Goal: Task Accomplishment & Management: Use online tool/utility

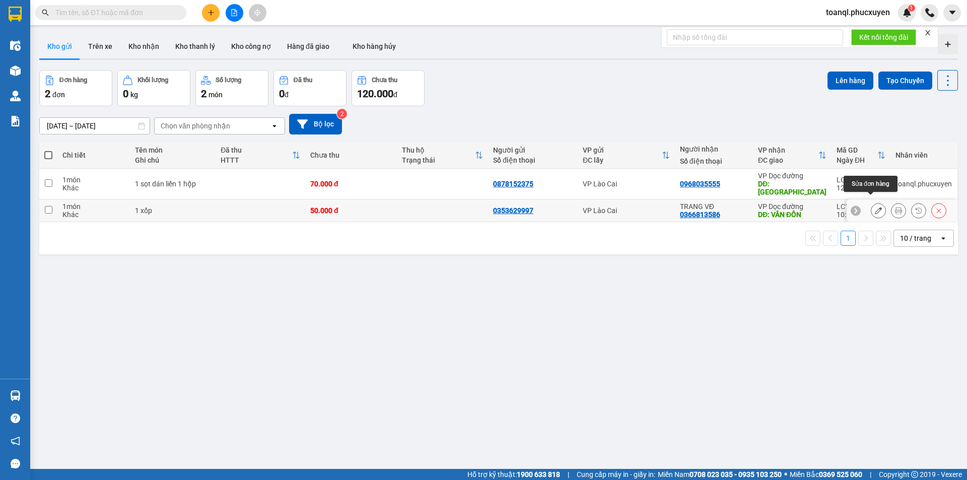
click at [874, 207] on icon at bounding box center [877, 210] width 7 height 7
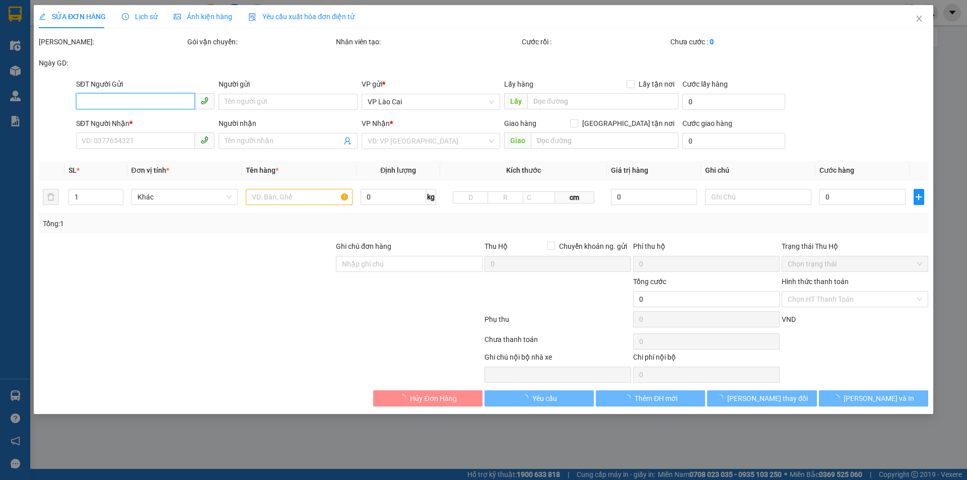
type input "0353629997"
type input "0366813586"
type input "TRANG VĐ"
type input "VÂN ĐỒN"
type input "50.000"
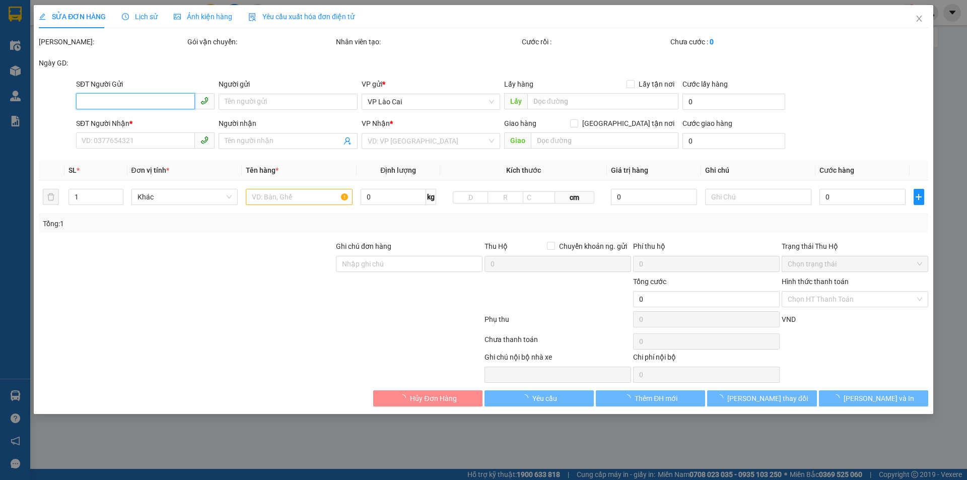
type input "50.000"
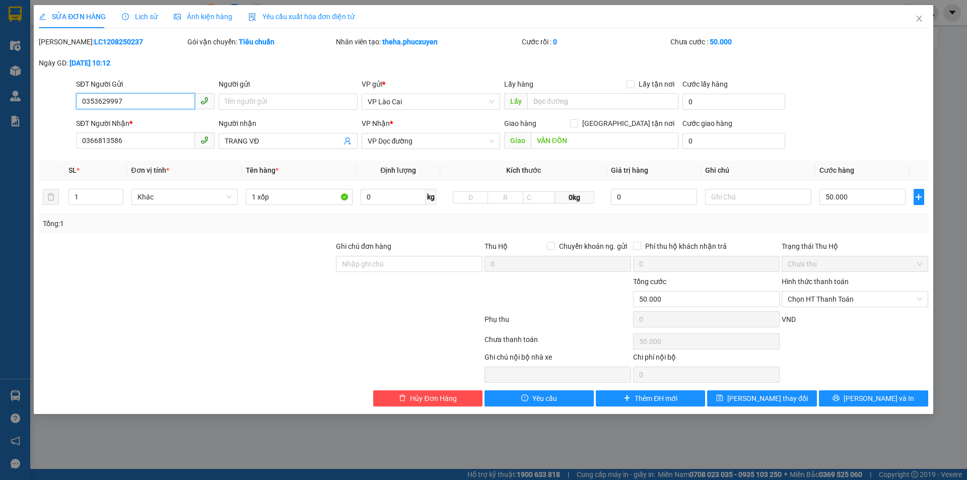
drag, startPoint x: 132, startPoint y: 103, endPoint x: 42, endPoint y: 127, distance: 92.8
click at [42, 127] on form "SĐT Người Gửi 0353629997 0353629997 Người gửi Tên người gửi VP gửi * VP Lào Cai…" at bounding box center [483, 116] width 889 height 75
type input "0912600"
drag, startPoint x: 122, startPoint y: 101, endPoint x: 32, endPoint y: 112, distance: 91.2
click at [32, 112] on div "SỬA ĐƠN HÀNG Lịch sử Ảnh kiện hàng Yêu cầu xuất hóa đơn điện tử Total Paid Fee …" at bounding box center [483, 240] width 967 height 480
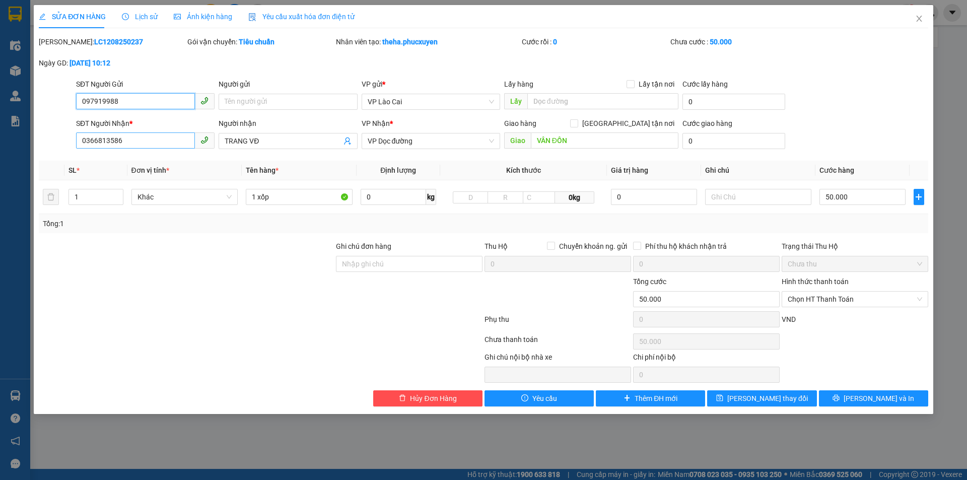
type input "097919988"
drag, startPoint x: 152, startPoint y: 138, endPoint x: 0, endPoint y: 171, distance: 154.9
click at [0, 171] on div "SỬA ĐƠN HÀNG Lịch sử Ảnh kiện hàng Yêu cầu xuất hóa đơn điện tử Total Paid Fee …" at bounding box center [483, 240] width 967 height 480
type input "0866099999"
drag, startPoint x: 289, startPoint y: 139, endPoint x: 190, endPoint y: 148, distance: 99.0
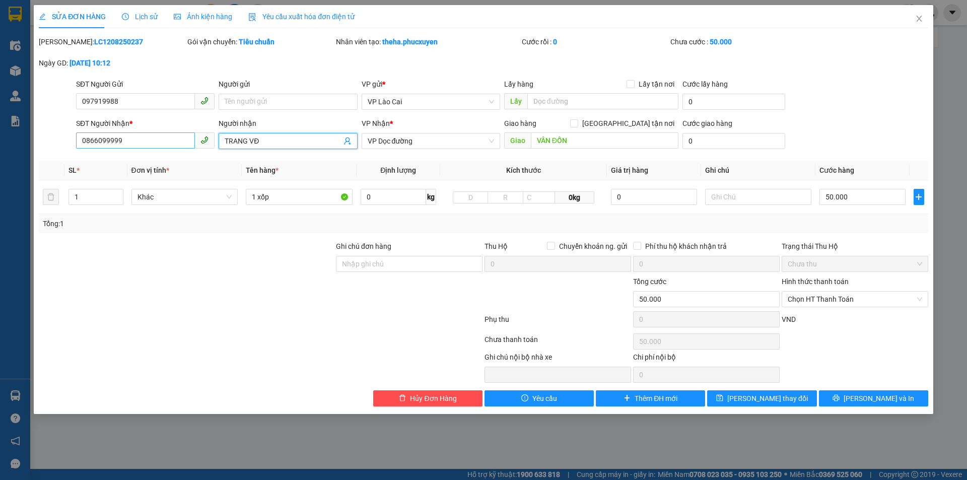
click at [190, 148] on div "SĐT Người Nhận * 0866099999 Người nhận TRANG VĐ TRANG VĐ VP Nhận * VP Dọc đường…" at bounding box center [502, 135] width 856 height 35
click at [599, 139] on input "VÂN ĐỒN" at bounding box center [605, 140] width 148 height 16
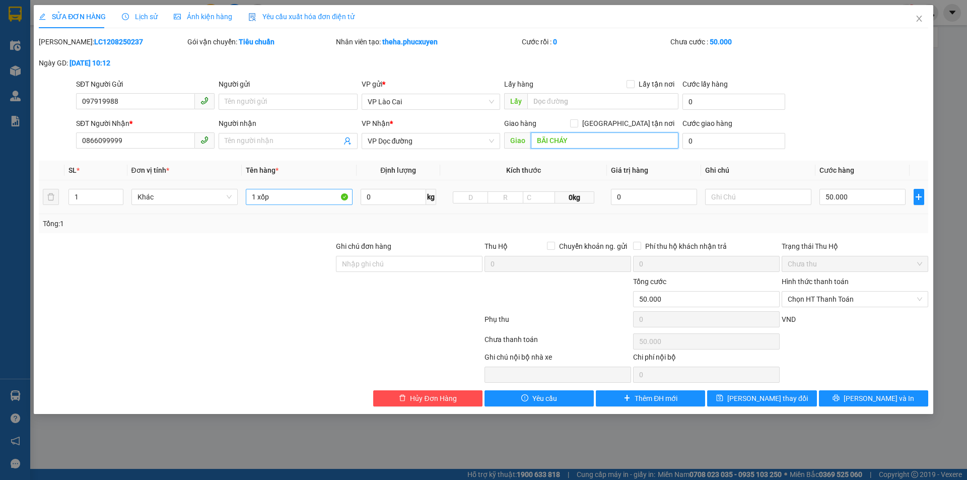
type input "BÃI CHÁY"
drag, startPoint x: 282, startPoint y: 199, endPoint x: 217, endPoint y: 200, distance: 65.5
click at [217, 200] on tr "1 Khác 1 xốp 0 kg 0kg 0 50.000" at bounding box center [483, 197] width 889 height 34
type input "2 XỐP"
click at [876, 195] on input "50.000" at bounding box center [862, 197] width 86 height 16
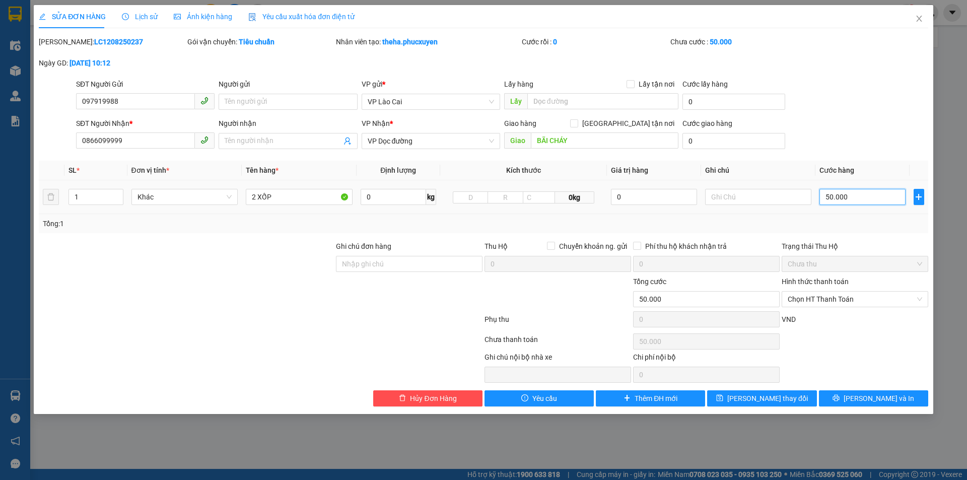
type input "1"
type input "10"
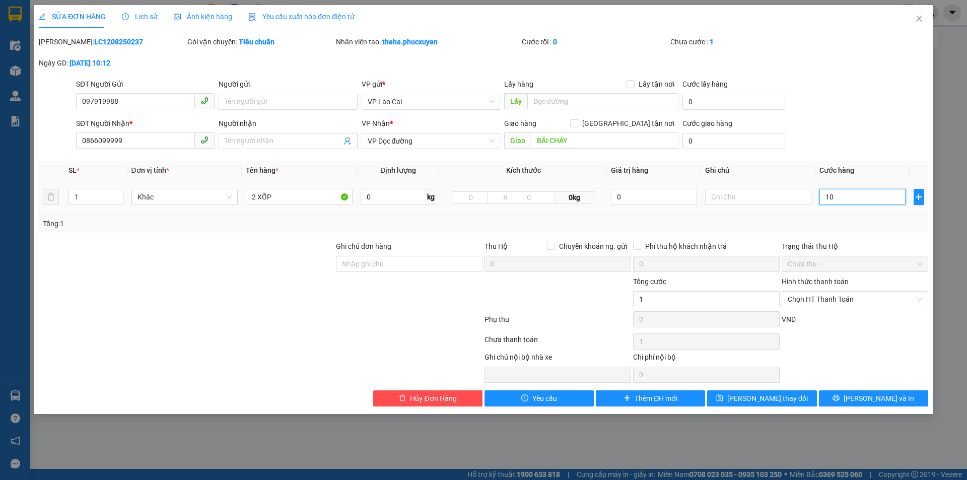
type input "10"
type input "100"
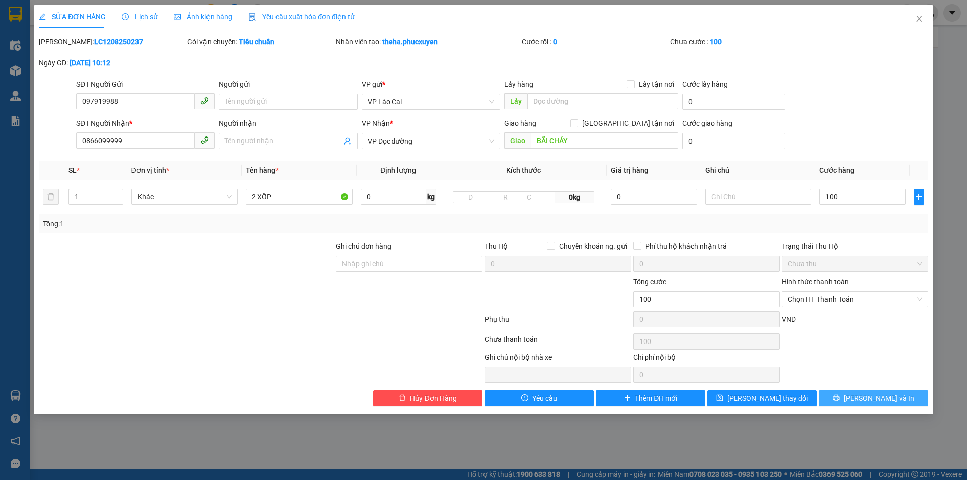
type input "100.000"
click at [889, 399] on span "[PERSON_NAME] và In" at bounding box center [878, 398] width 70 height 11
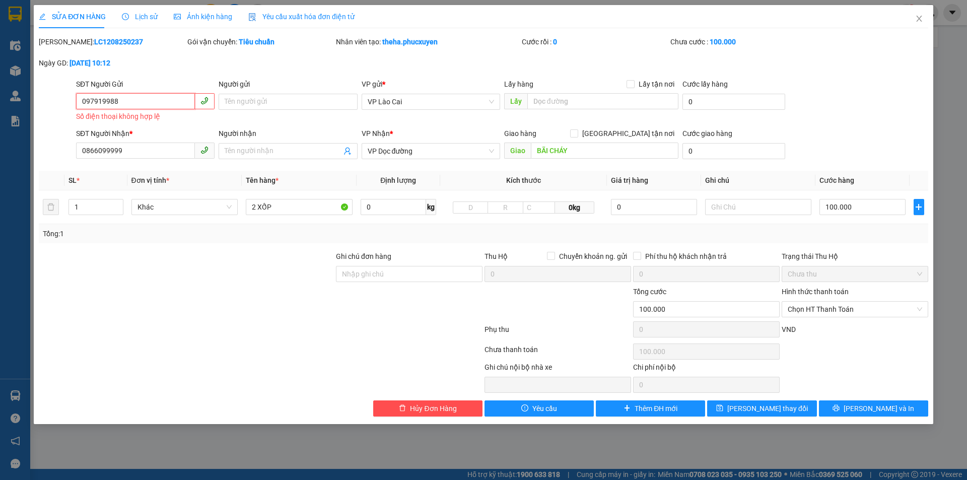
click at [81, 99] on input "097919988" at bounding box center [135, 101] width 119 height 16
click at [134, 107] on input "097919988" at bounding box center [135, 101] width 119 height 16
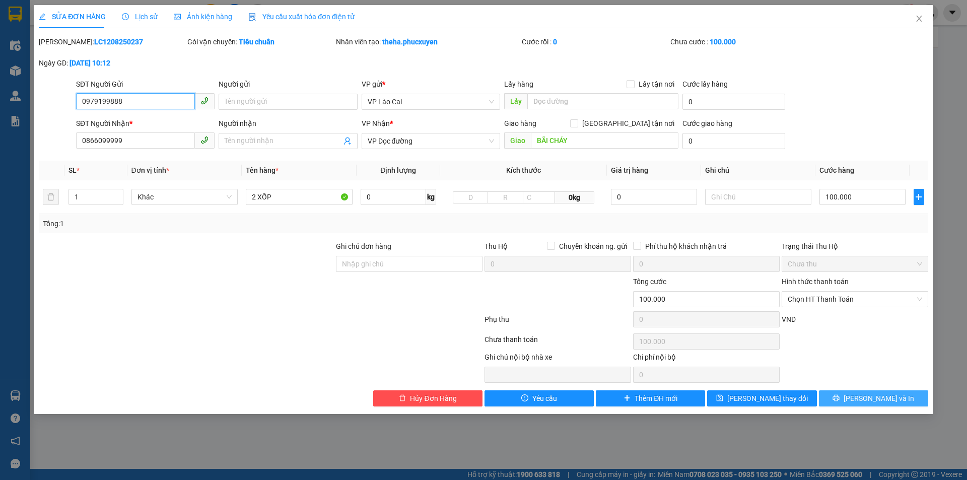
type input "0979199888"
click at [890, 399] on span "[PERSON_NAME] và In" at bounding box center [878, 398] width 70 height 11
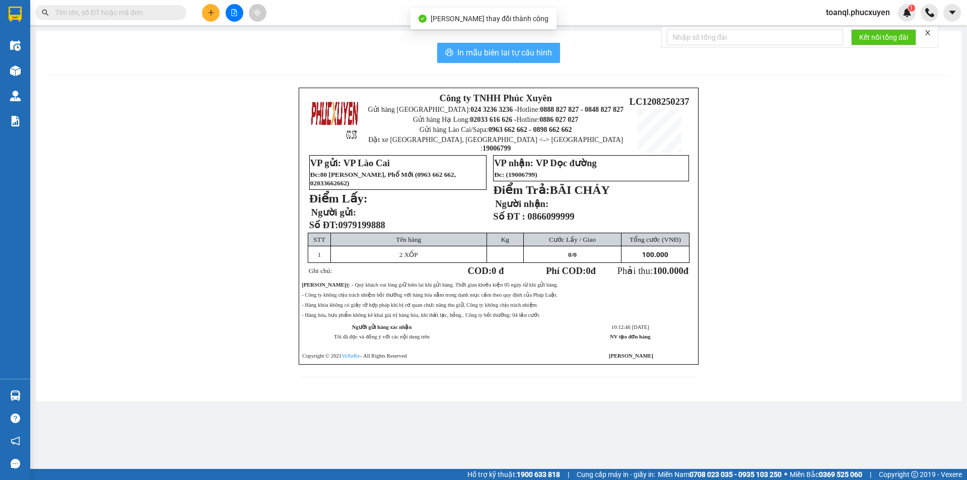
click at [527, 52] on span "In mẫu biên lai tự cấu hình" at bounding box center [504, 52] width 95 height 13
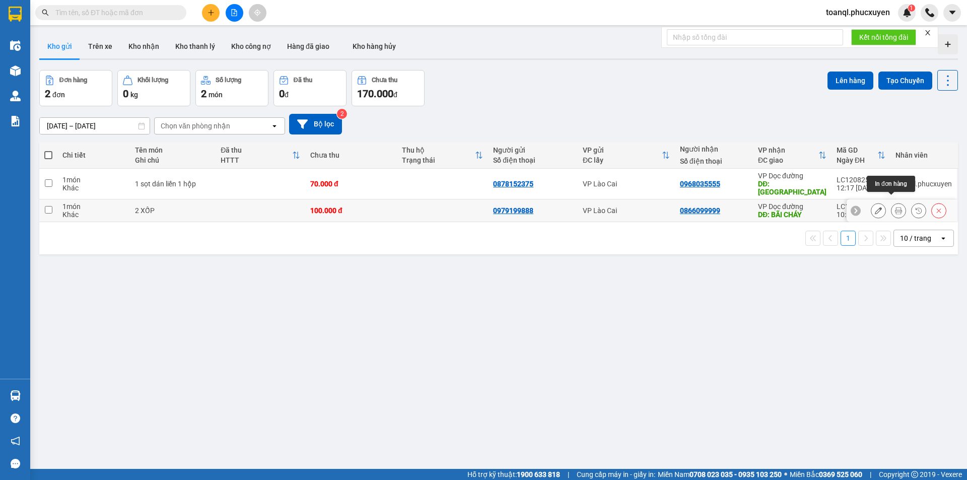
click at [895, 207] on icon at bounding box center [898, 210] width 7 height 7
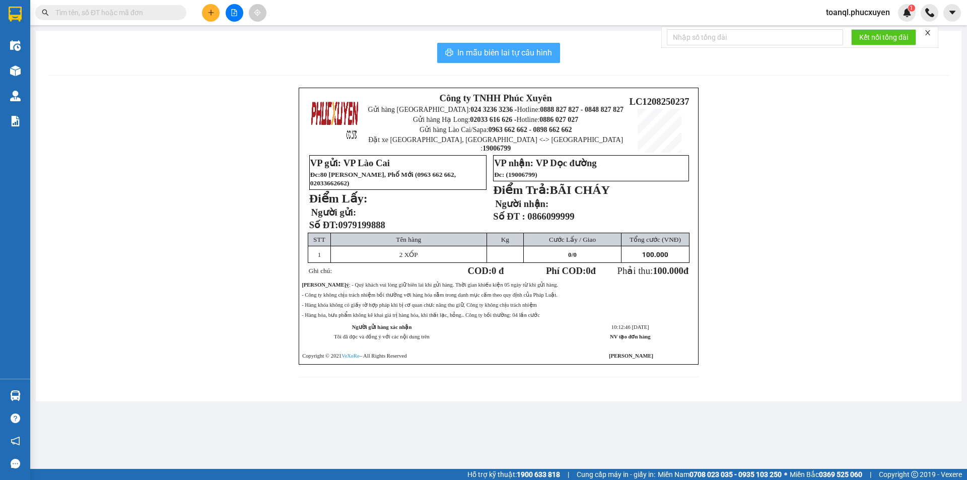
click at [527, 47] on span "In mẫu biên lai tự cấu hình" at bounding box center [504, 52] width 95 height 13
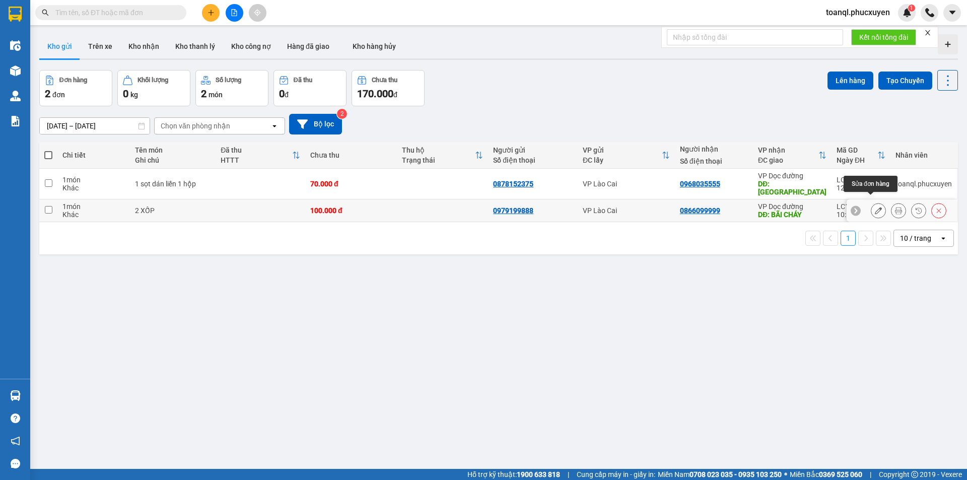
click at [871, 204] on button at bounding box center [878, 211] width 14 height 18
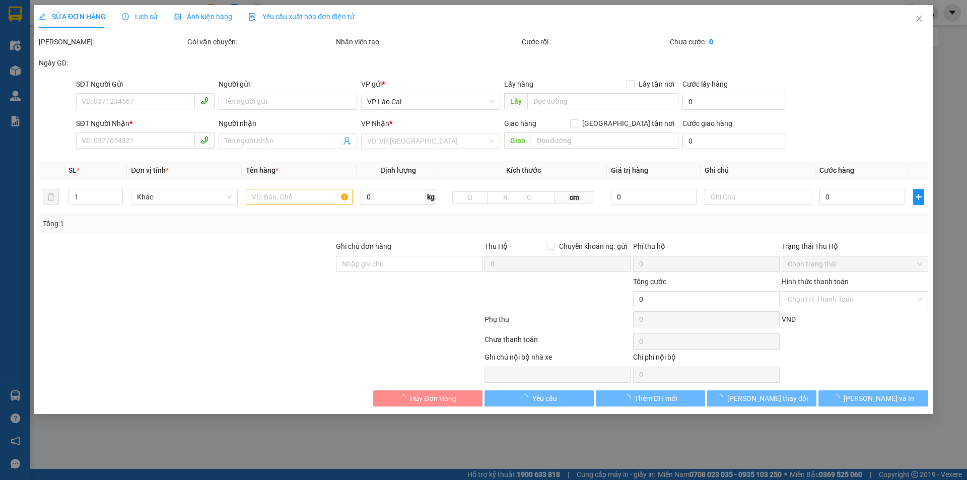
type input "0979199888"
type input "0866099999"
type input "BÃI CHÁY"
type input "100.000"
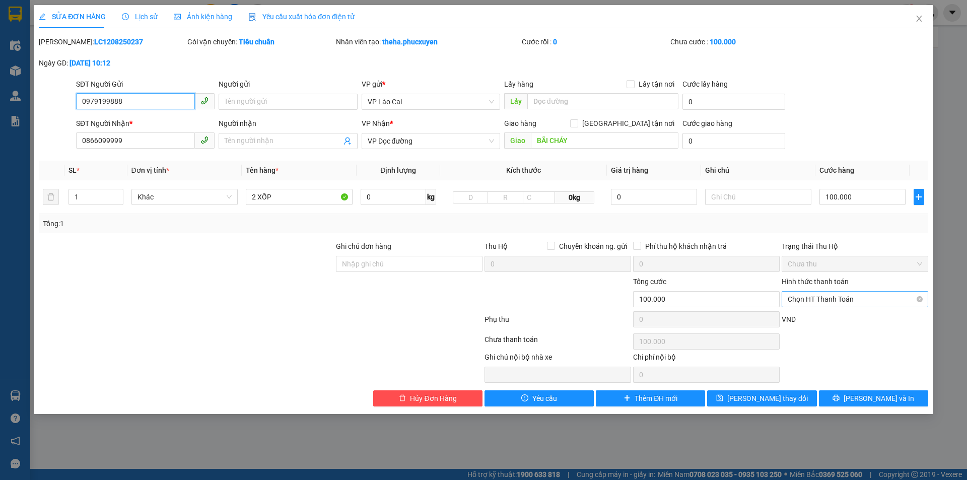
click at [848, 297] on span "Chọn HT Thanh Toán" at bounding box center [854, 298] width 134 height 15
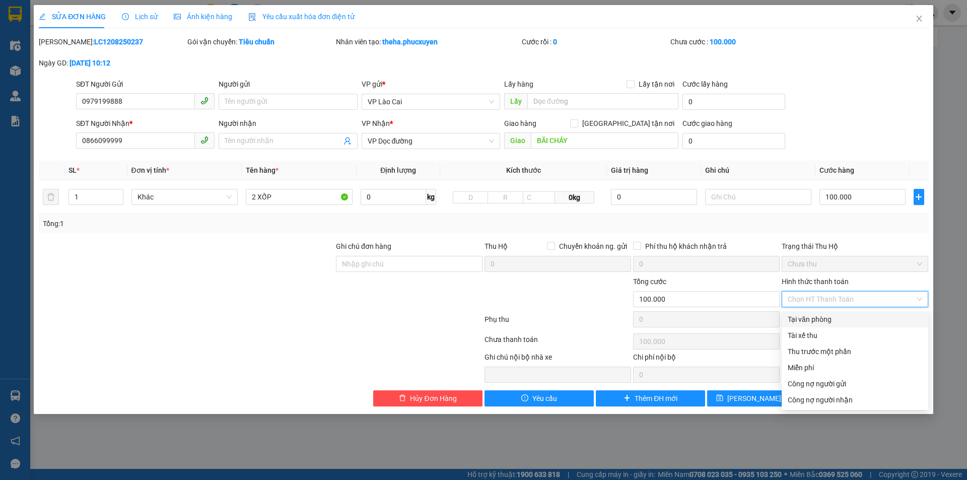
click at [820, 317] on div "Tại văn phòng" at bounding box center [854, 319] width 134 height 11
type input "0"
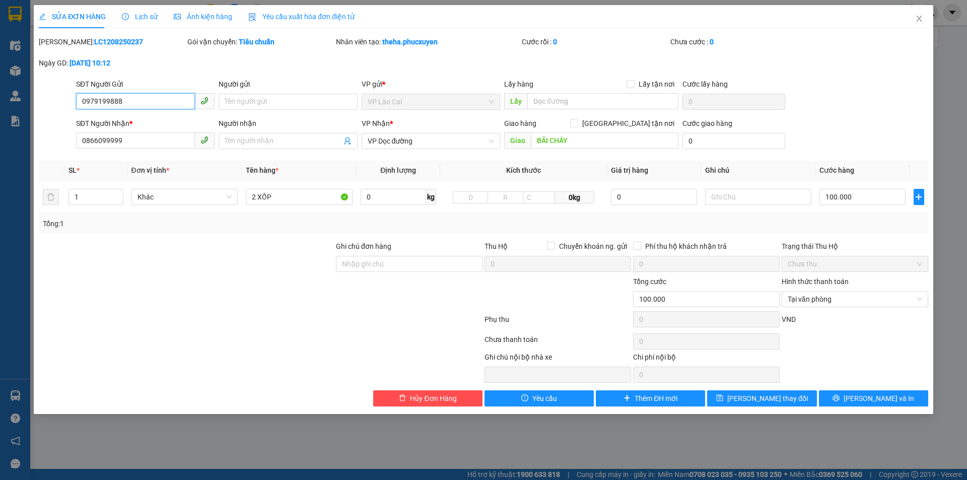
drag, startPoint x: 134, startPoint y: 104, endPoint x: 58, endPoint y: 122, distance: 78.3
click at [58, 122] on form "SĐT Người Gửi 0979199888 0979199888 Người gửi Tên người gửi VP gửi * VP Lào Cai…" at bounding box center [483, 116] width 889 height 75
drag, startPoint x: 143, startPoint y: 143, endPoint x: 68, endPoint y: 144, distance: 75.0
click at [68, 144] on div "SĐT Người Nhận * 0866099999 0866099999 Người nhận Tên người nhận VP Nhận * VP D…" at bounding box center [483, 135] width 891 height 35
click at [894, 398] on button "[PERSON_NAME] và In" at bounding box center [873, 398] width 109 height 16
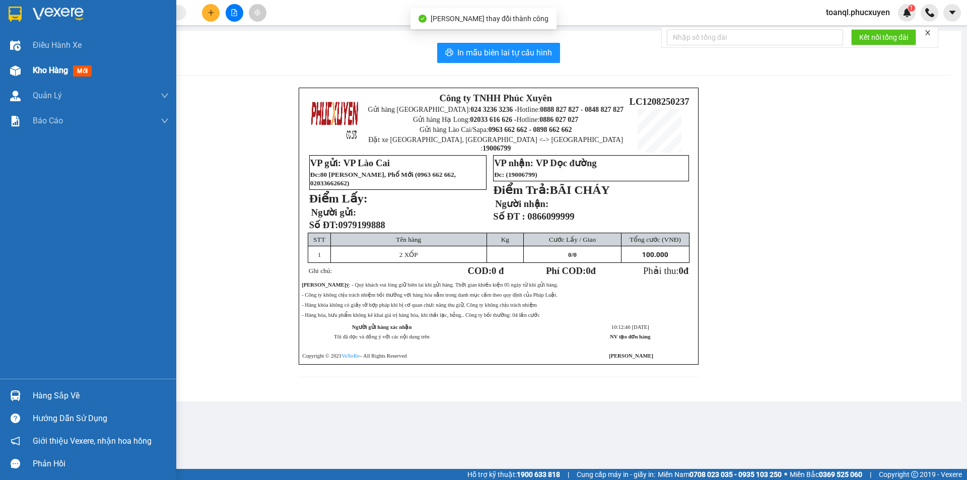
click at [13, 69] on img at bounding box center [15, 70] width 11 height 11
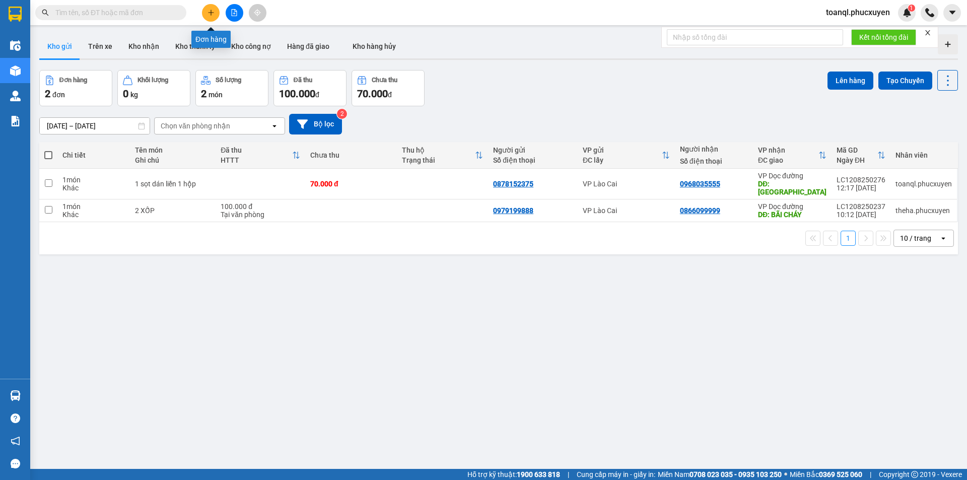
click at [210, 8] on button at bounding box center [211, 13] width 18 height 18
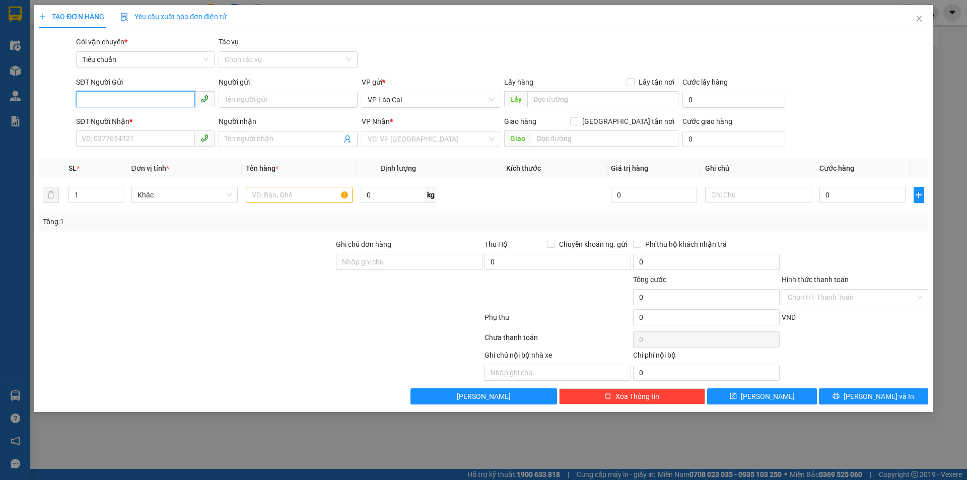
click at [105, 104] on input "SĐT Người Gửi" at bounding box center [135, 99] width 119 height 16
click at [116, 112] on div "0912600677" at bounding box center [145, 120] width 138 height 16
type input "0912600677"
click at [125, 140] on input "SĐT Người Nhận *" at bounding box center [135, 138] width 119 height 16
click at [101, 158] on div "0396356841 - [PERSON_NAME]" at bounding box center [145, 159] width 126 height 11
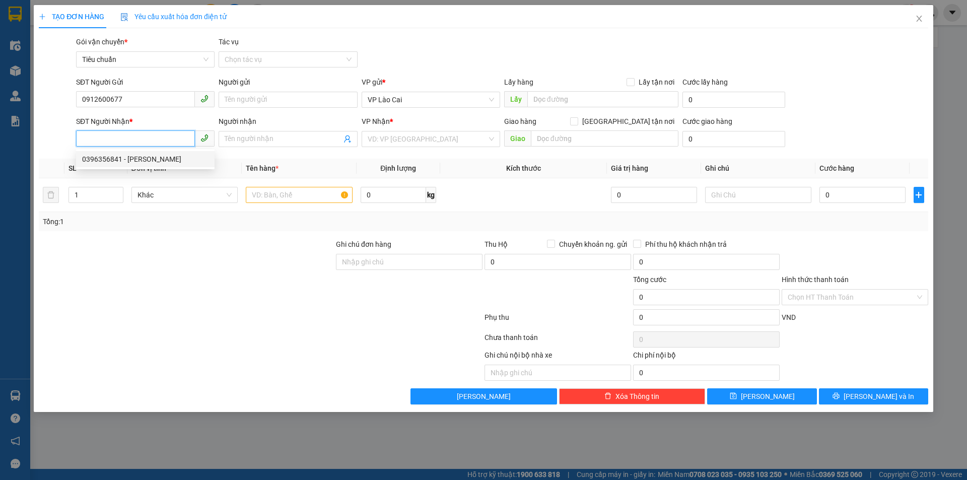
type input "0396356841"
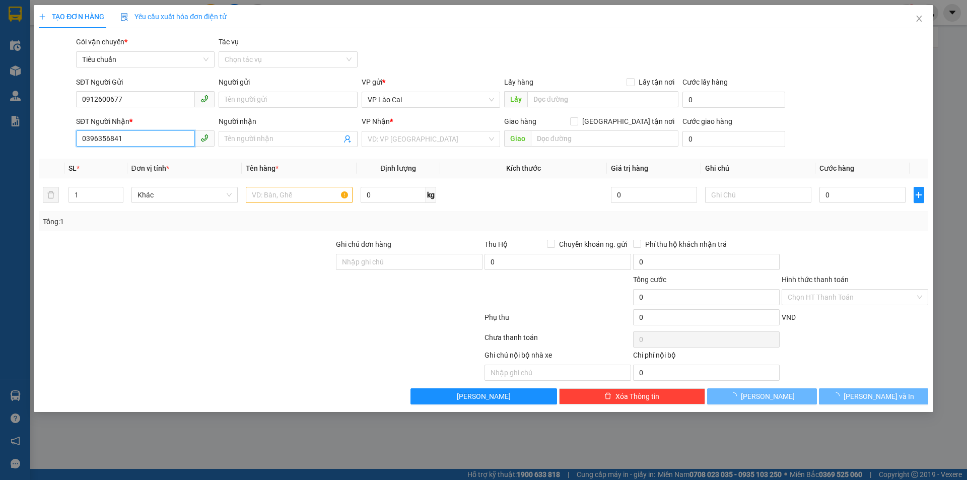
type input "hoàng"
type input "cột 3 Hạ Long"
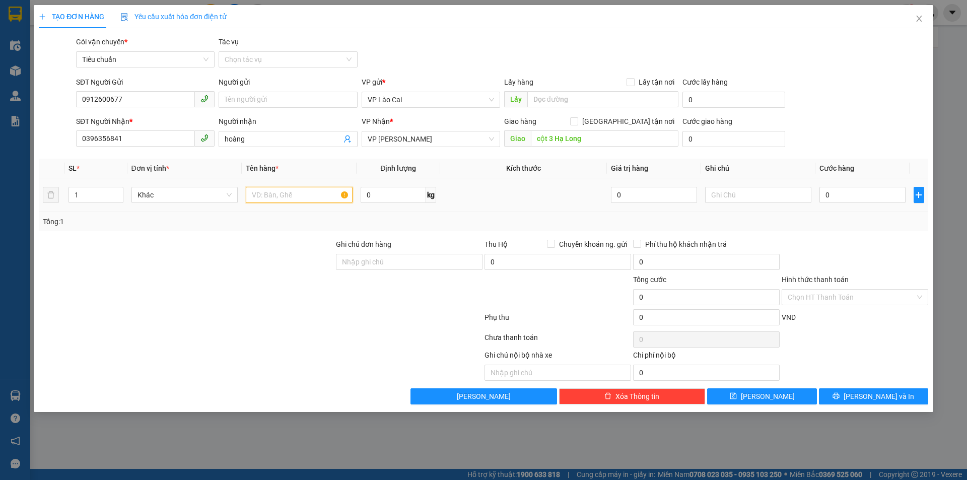
click at [273, 196] on input "text" at bounding box center [299, 195] width 107 height 16
type input "1 HỘP HÀNG"
click at [890, 192] on input "0" at bounding box center [862, 195] width 86 height 16
type input "1"
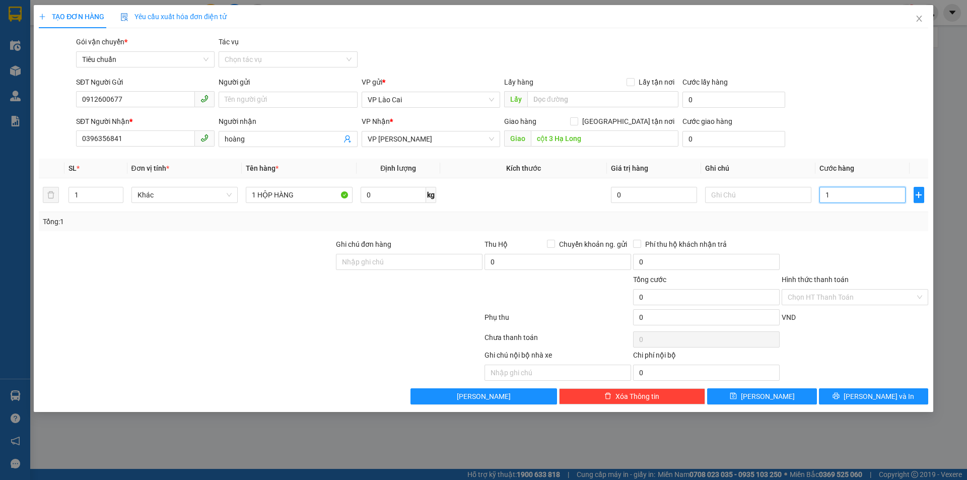
type input "1"
type input "10"
type input "100"
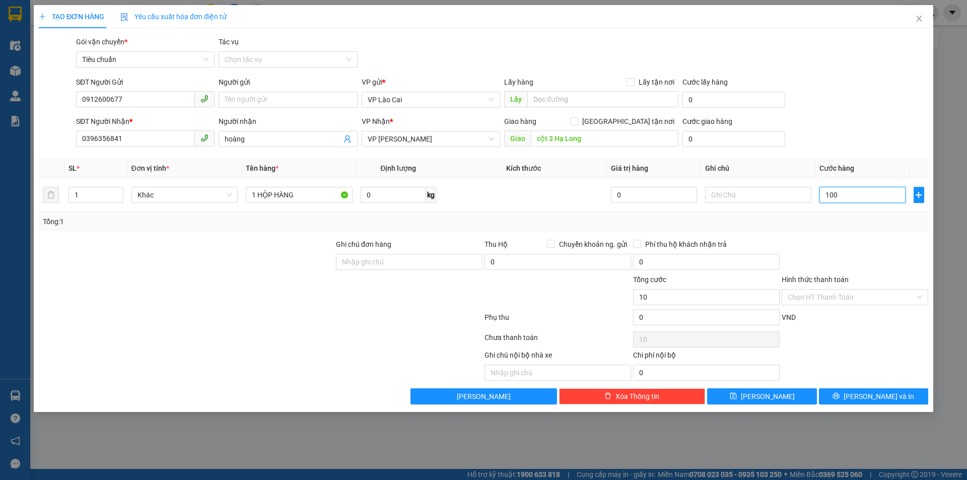
type input "100"
type input "100.000"
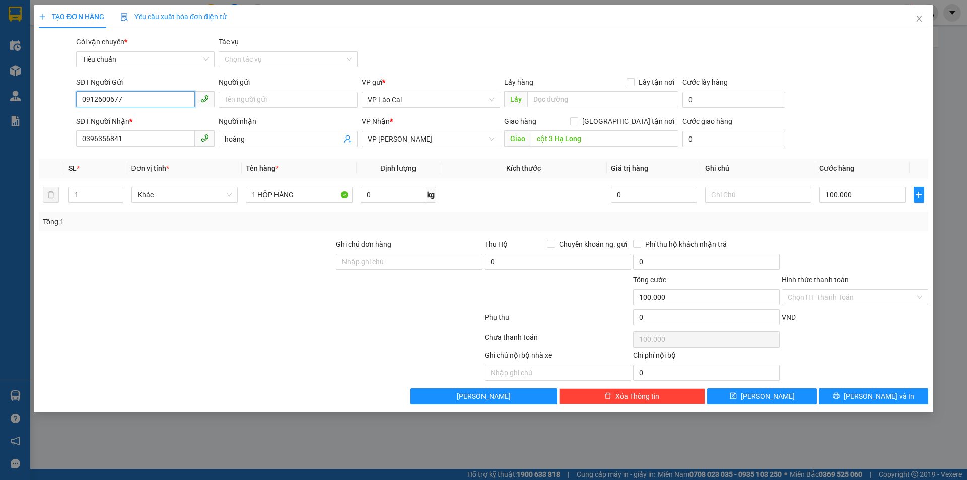
drag, startPoint x: 143, startPoint y: 98, endPoint x: 22, endPoint y: 106, distance: 122.1
click at [22, 106] on div "TẠO ĐƠN HÀNG Yêu cầu xuất hóa đơn điện tử Transit Pickup Surcharge Ids Transit …" at bounding box center [483, 240] width 967 height 480
drag, startPoint x: 143, startPoint y: 135, endPoint x: 0, endPoint y: 150, distance: 144.3
click at [0, 150] on div "TẠO ĐƠN HÀNG Yêu cầu xuất hóa đơn điện tử Transit Pickup Surcharge Ids Transit …" at bounding box center [483, 240] width 967 height 480
click at [899, 396] on button "[PERSON_NAME] và In" at bounding box center [873, 396] width 109 height 16
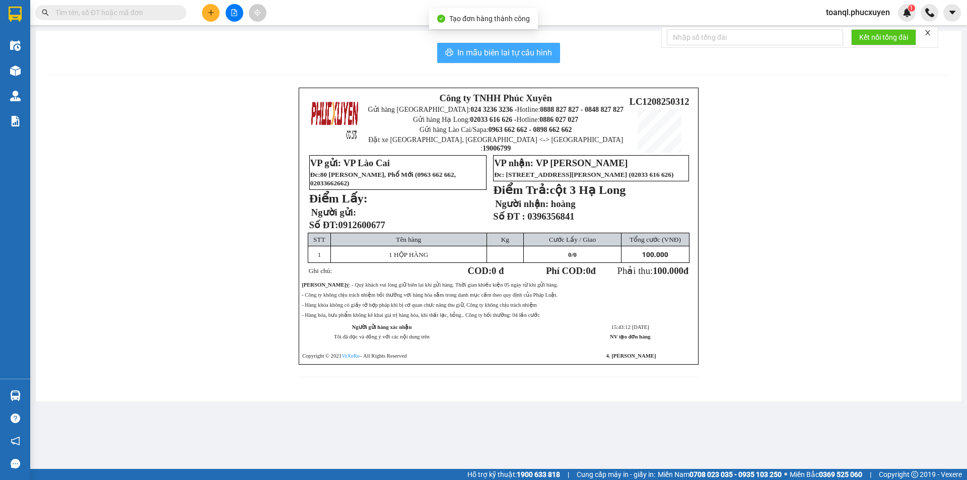
click at [497, 49] on span "In mẫu biên lai tự cấu hình" at bounding box center [504, 52] width 95 height 13
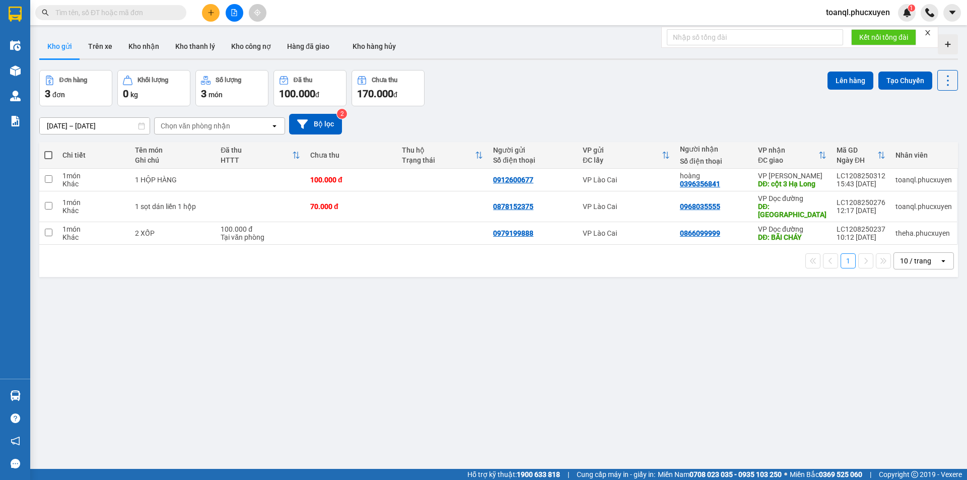
click at [704, 328] on div "ver 1.8.137 Kho gửi Trên xe Kho nhận Kho thanh lý Kho công nợ Hàng đã giao Kho …" at bounding box center [498, 270] width 926 height 480
click at [874, 203] on icon at bounding box center [877, 206] width 7 height 7
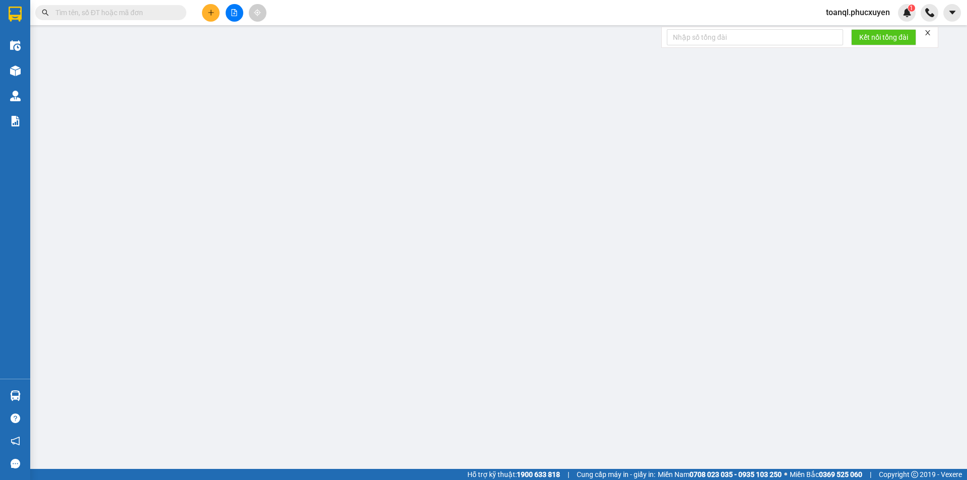
type input "0878152375"
type input "0968035555"
type input "[GEOGRAPHIC_DATA]"
type input "70.000"
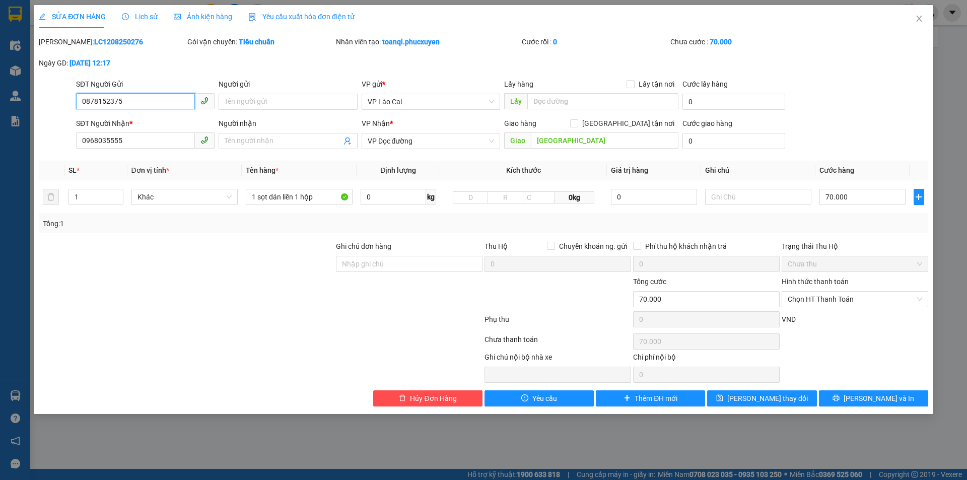
drag, startPoint x: 77, startPoint y: 104, endPoint x: 31, endPoint y: 108, distance: 46.0
click at [31, 108] on div "SỬA ĐƠN HÀNG Lịch sử Ảnh kiện hàng Yêu cầu xuất hóa đơn điện tử Total Paid Fee …" at bounding box center [483, 240] width 967 height 480
drag, startPoint x: 146, startPoint y: 146, endPoint x: 0, endPoint y: 152, distance: 146.6
click at [0, 152] on div "SỬA ĐƠN HÀNG Lịch sử Ảnh kiện hàng Yêu cầu xuất hóa đơn điện tử Total Paid Fee …" at bounding box center [483, 240] width 967 height 480
click at [876, 399] on span "[PERSON_NAME] và In" at bounding box center [878, 398] width 70 height 11
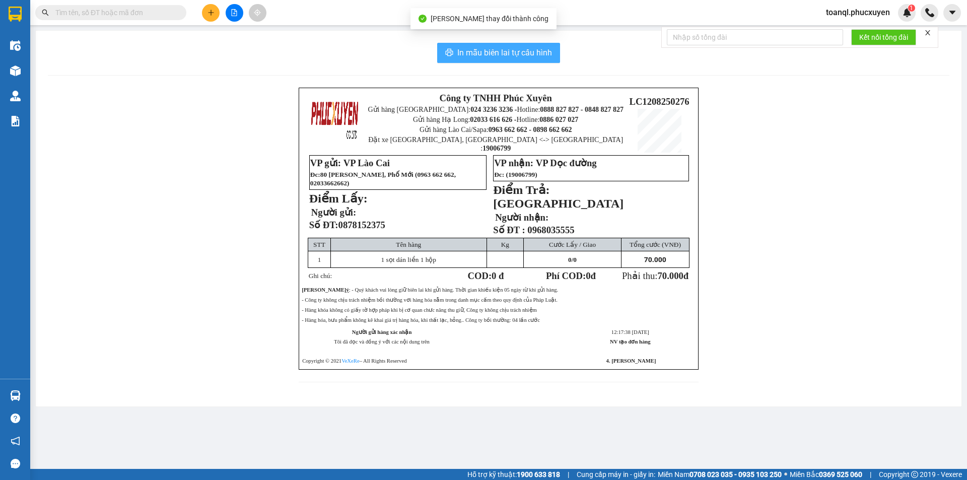
click at [521, 53] on span "In mẫu biên lai tự cấu hình" at bounding box center [504, 52] width 95 height 13
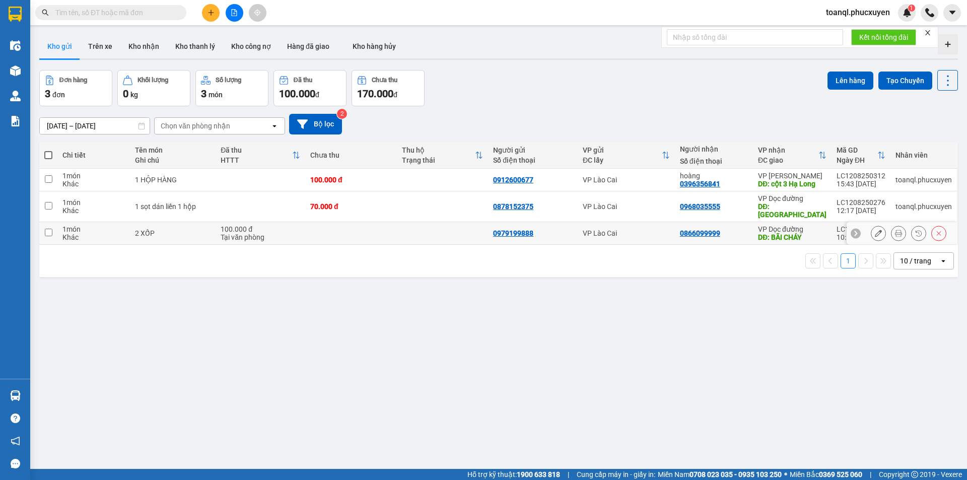
click at [245, 233] on div "Tại văn phòng" at bounding box center [261, 237] width 80 height 8
checkbox input "true"
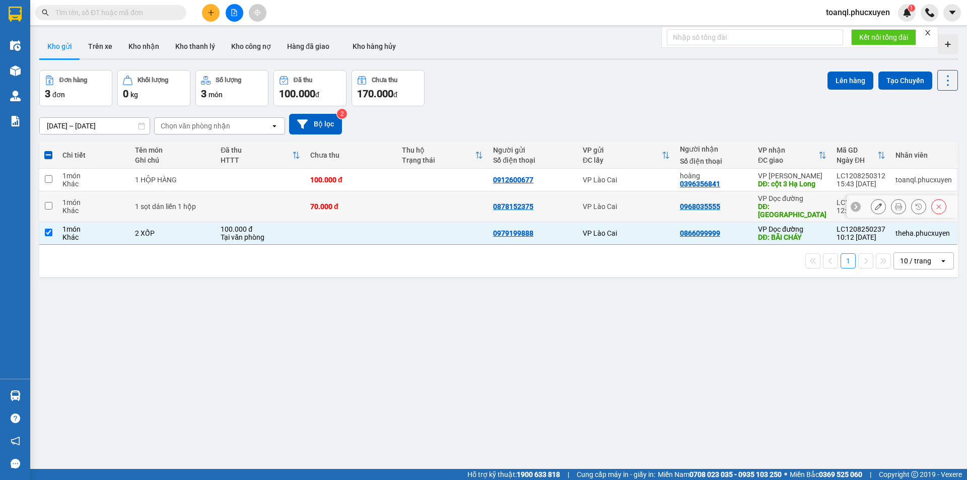
click at [256, 199] on td at bounding box center [260, 206] width 90 height 31
checkbox input "true"
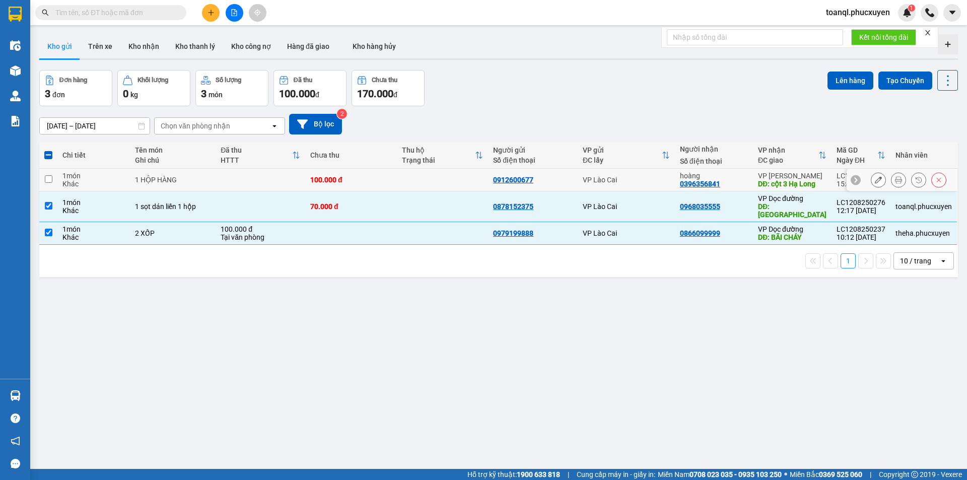
click at [259, 180] on td at bounding box center [260, 180] width 90 height 23
checkbox input "true"
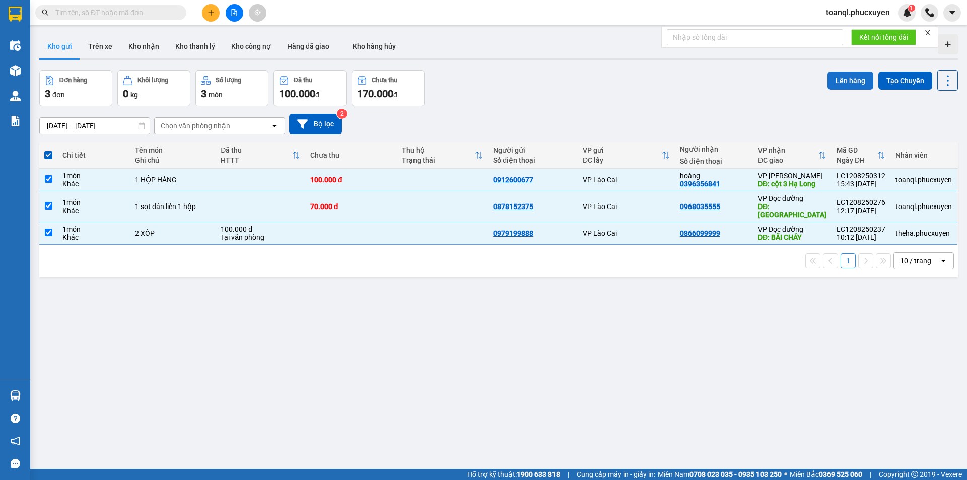
click at [840, 77] on button "Lên hàng" at bounding box center [850, 80] width 46 height 18
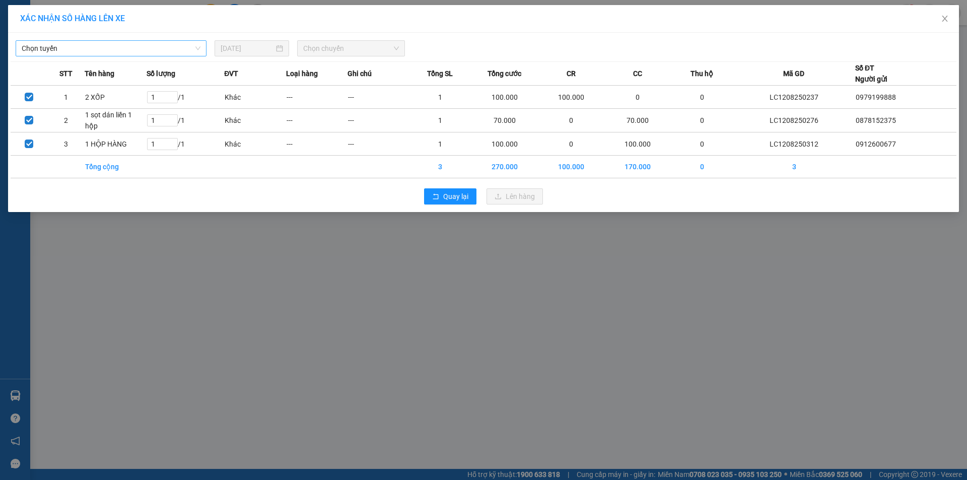
click at [167, 48] on span "Chọn tuyến" at bounding box center [111, 48] width 179 height 15
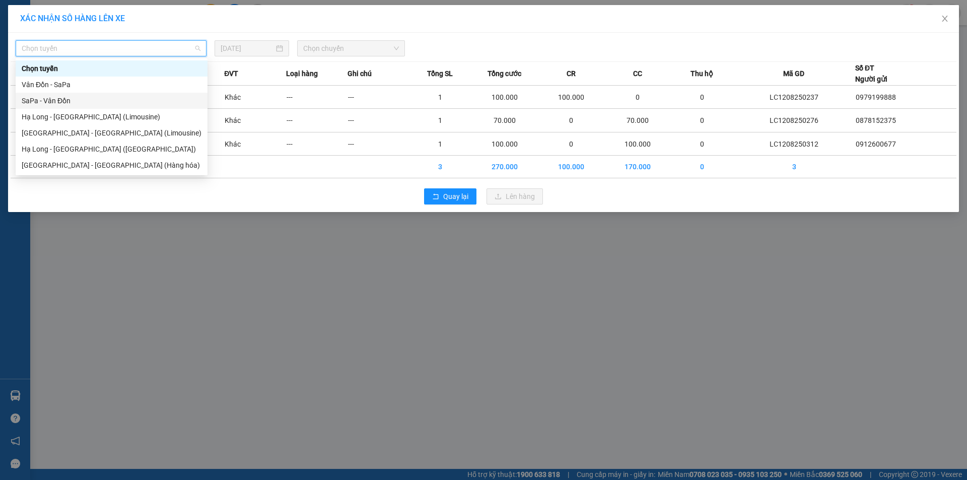
click at [81, 105] on div "SaPa - Vân Đồn" at bounding box center [112, 100] width 180 height 11
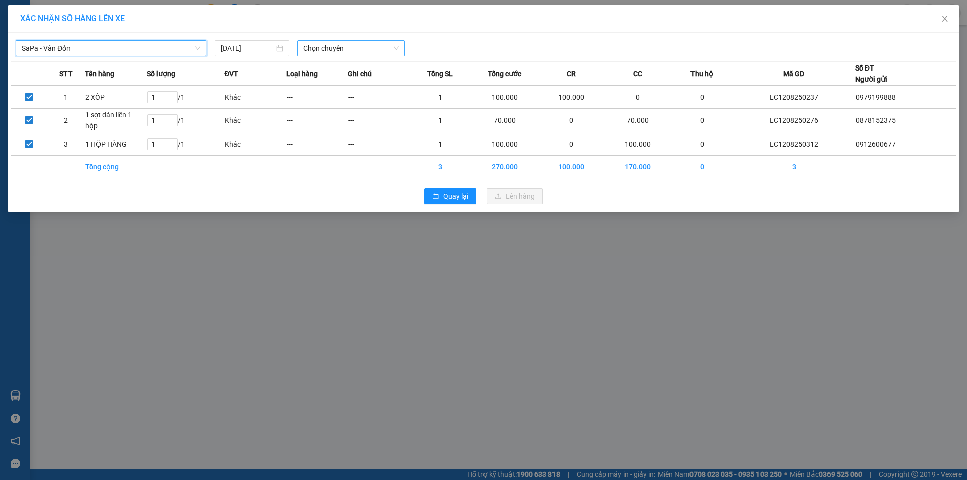
click at [331, 49] on span "Chọn chuyến" at bounding box center [351, 48] width 96 height 15
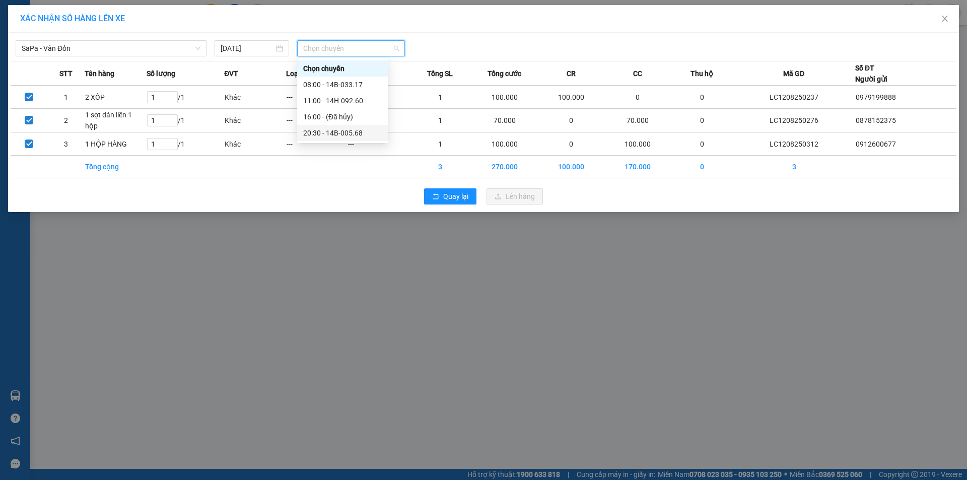
click at [346, 136] on div "20:30 - 14B-005.68" at bounding box center [342, 132] width 79 height 11
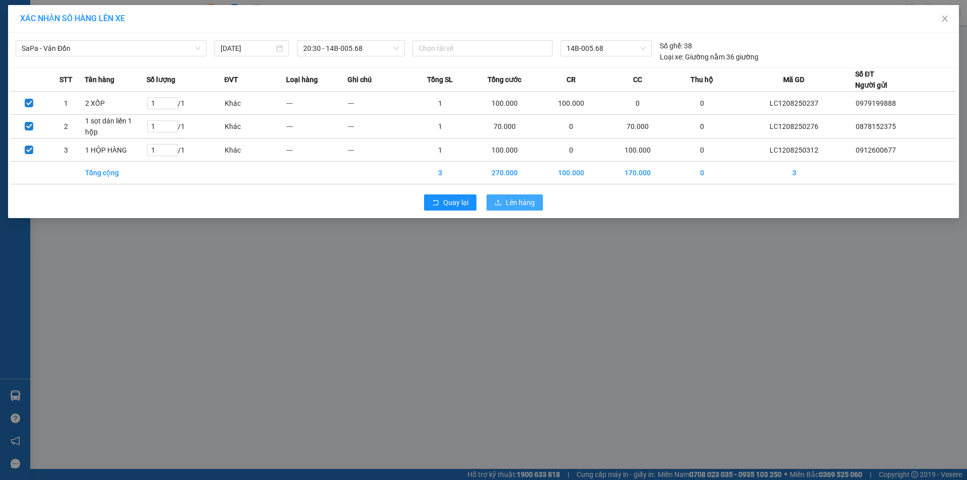
click at [530, 204] on span "Lên hàng" at bounding box center [519, 202] width 29 height 11
